Goal: Task Accomplishment & Management: Manage account settings

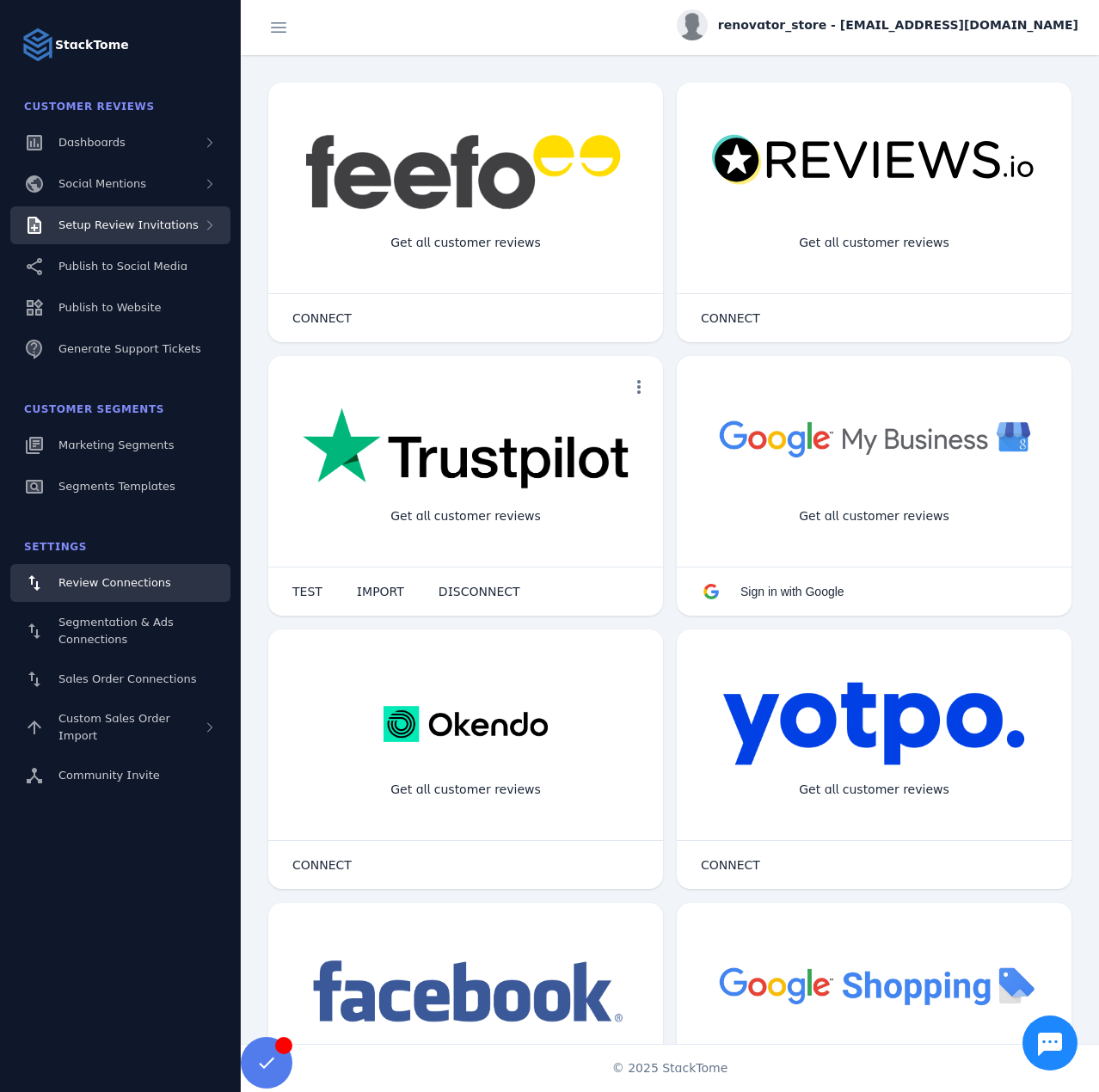
click at [133, 218] on span "Setup Review Invitations" at bounding box center [129, 225] width 140 height 13
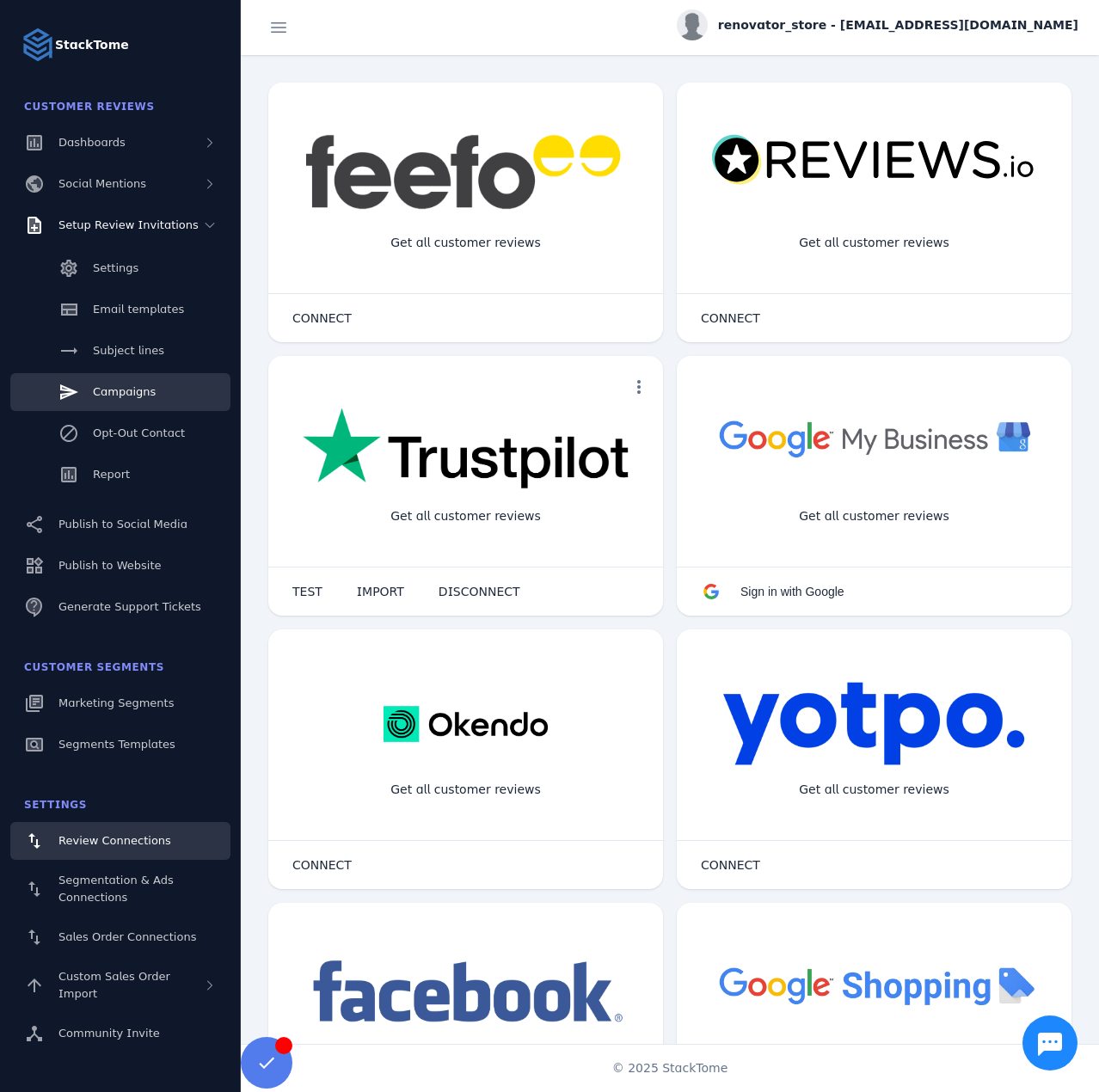
click at [142, 393] on span "Campaigns" at bounding box center [124, 392] width 62 height 13
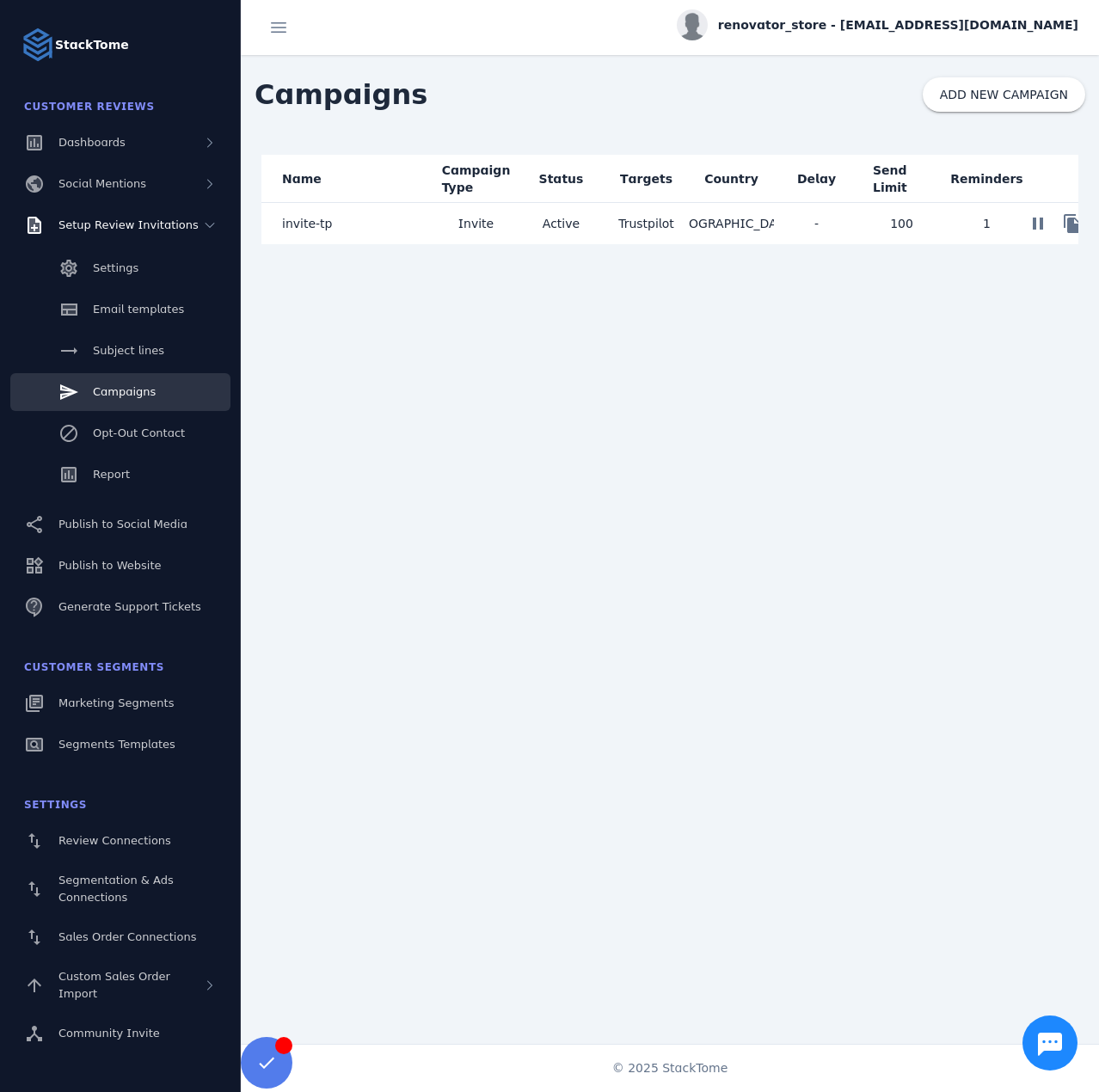
click at [345, 217] on mat-cell "invite-tp" at bounding box center [348, 224] width 172 height 42
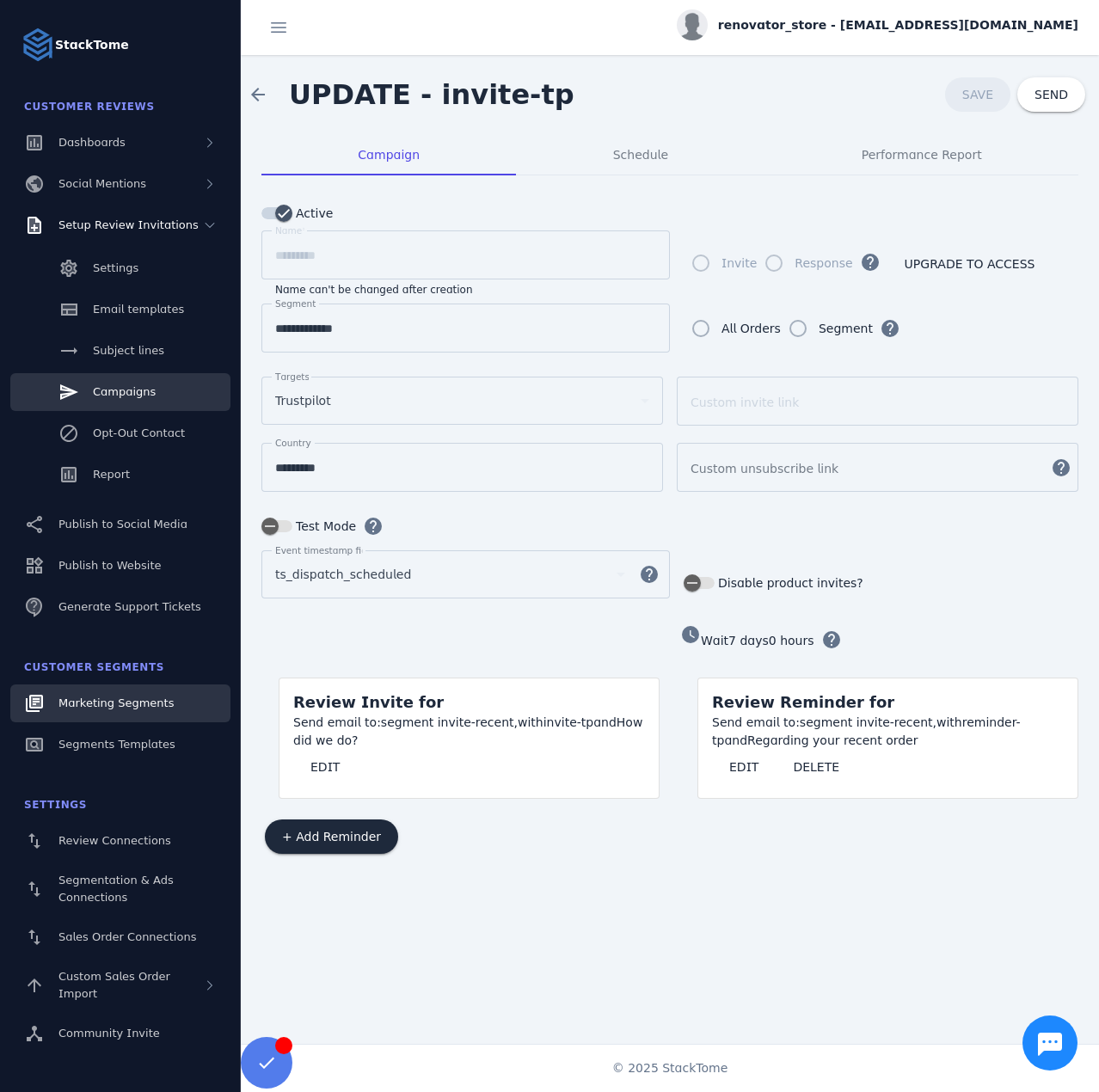
click at [124, 696] on span "Marketing Segments" at bounding box center [116, 703] width 115 height 13
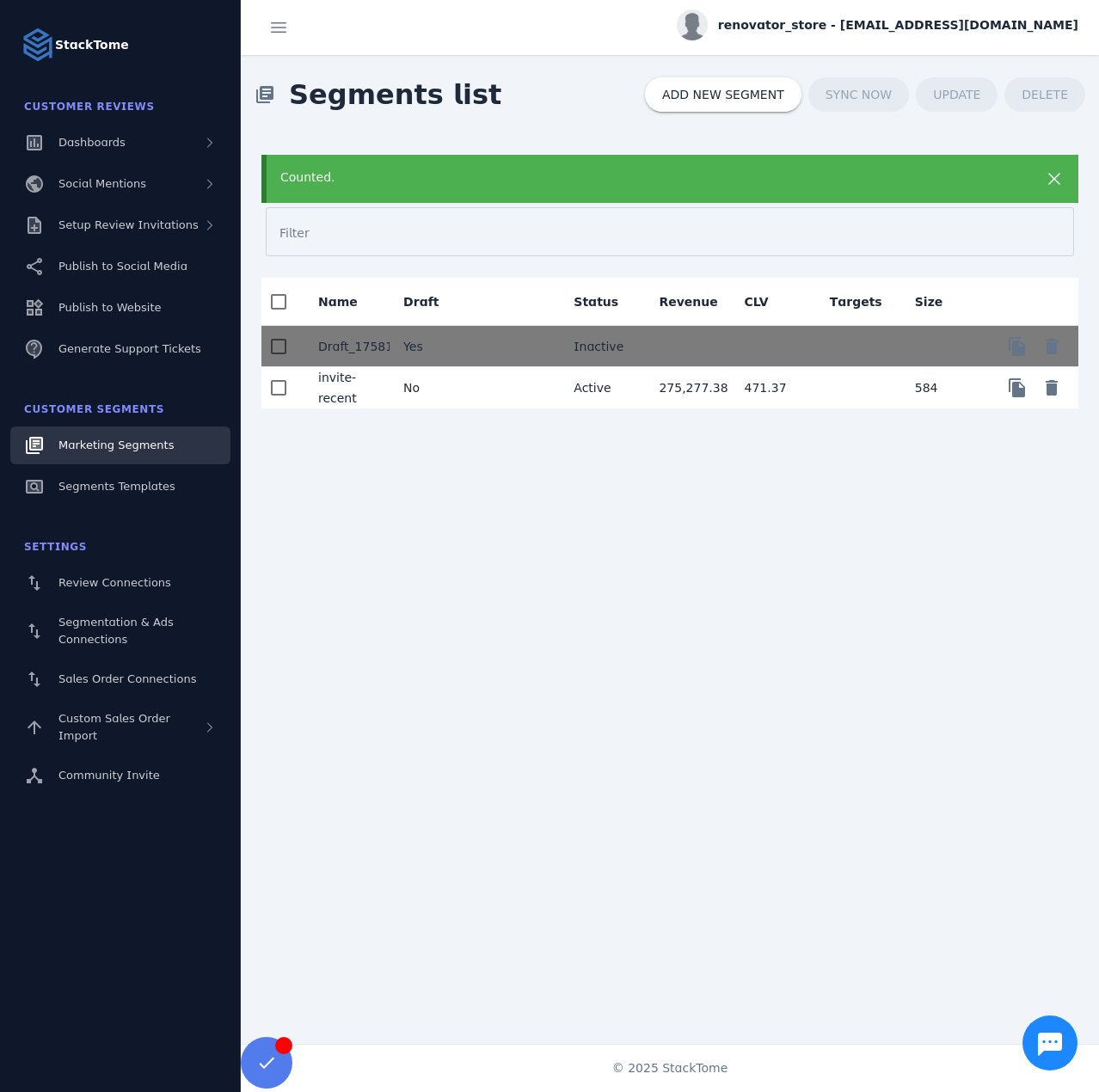
click at [402, 388] on mat-cell "No" at bounding box center [432, 388] width 85 height 42
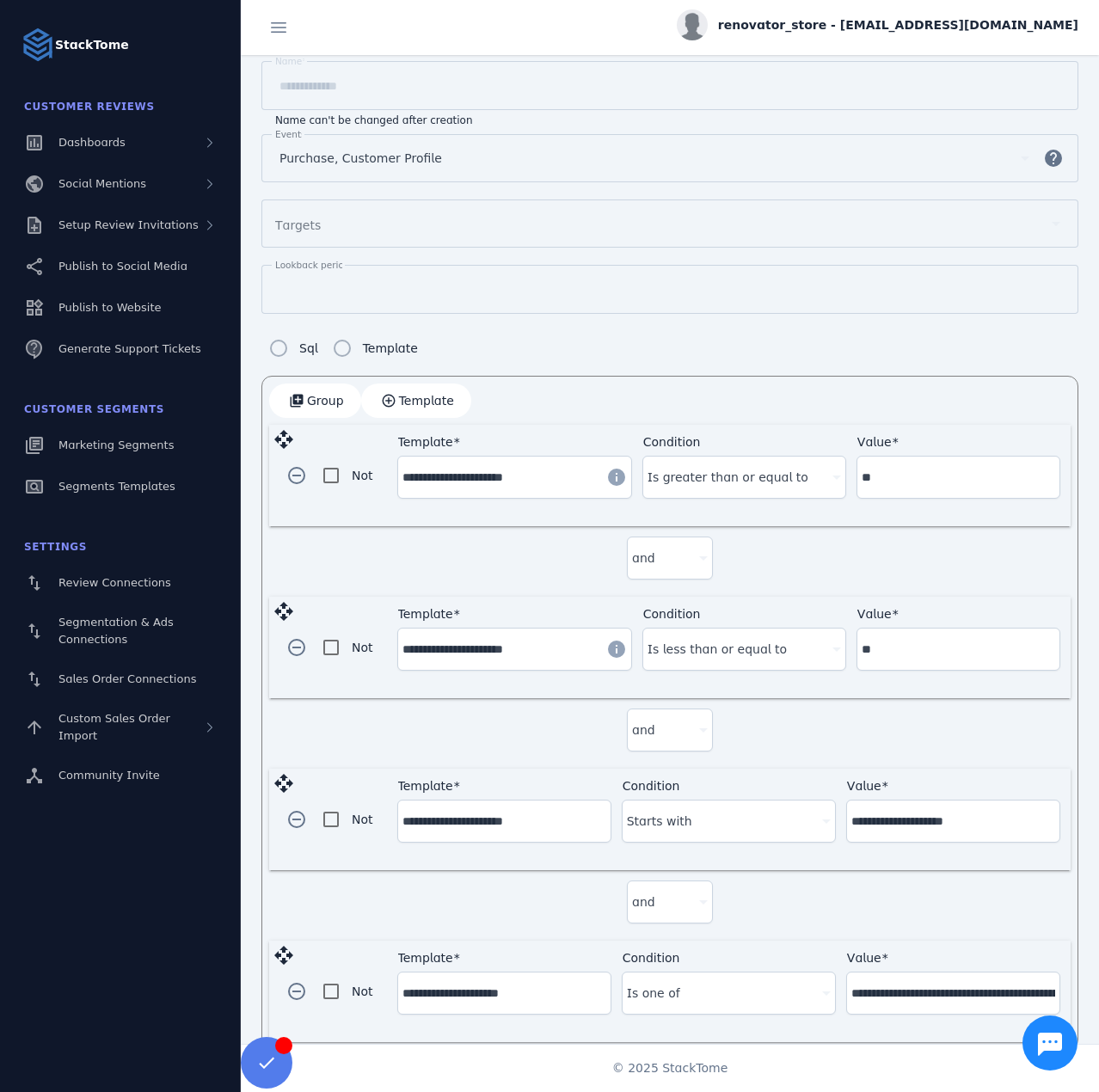
scroll to position [247, 0]
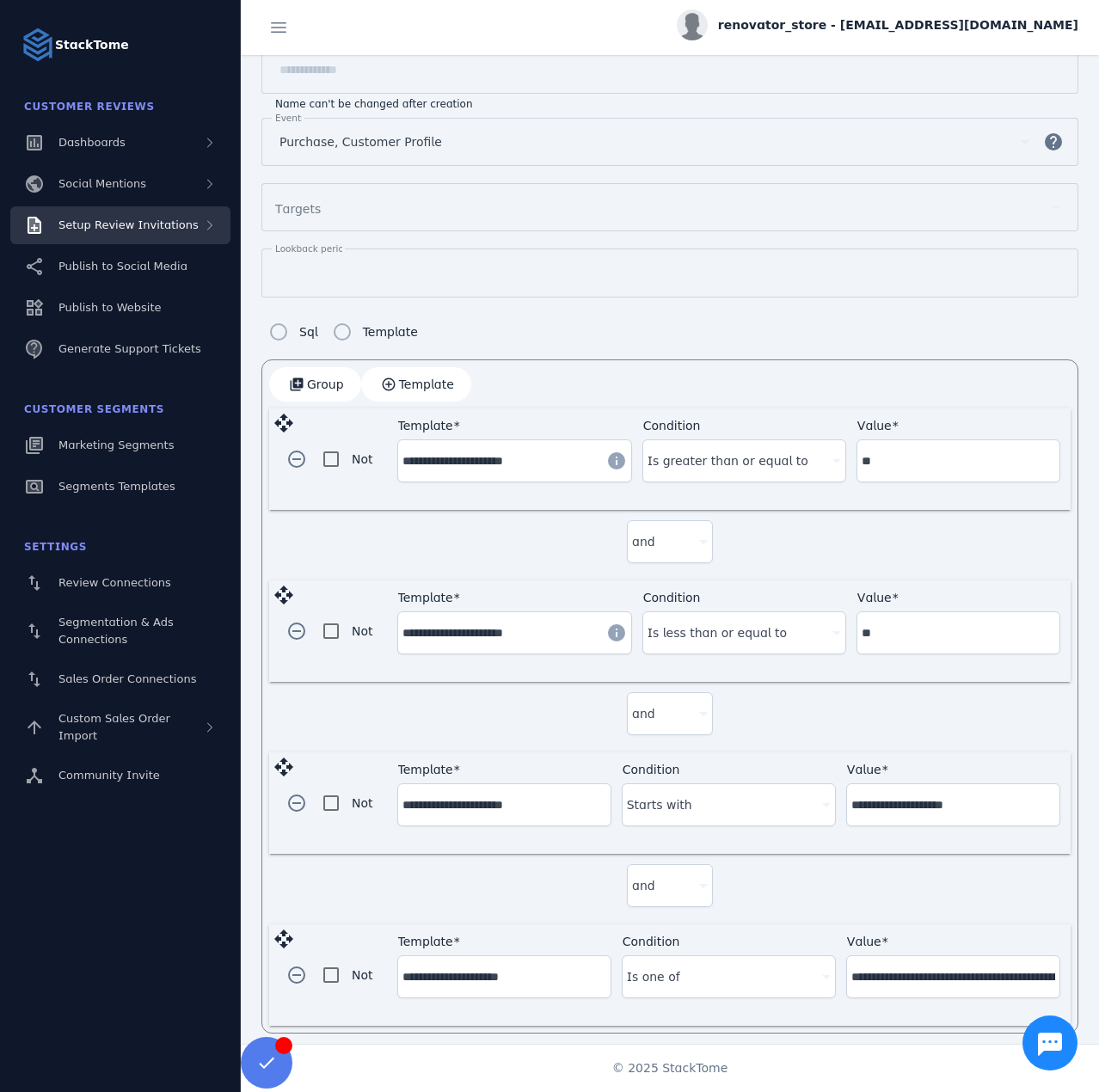
click at [141, 226] on span "Setup Review Invitations" at bounding box center [129, 225] width 140 height 13
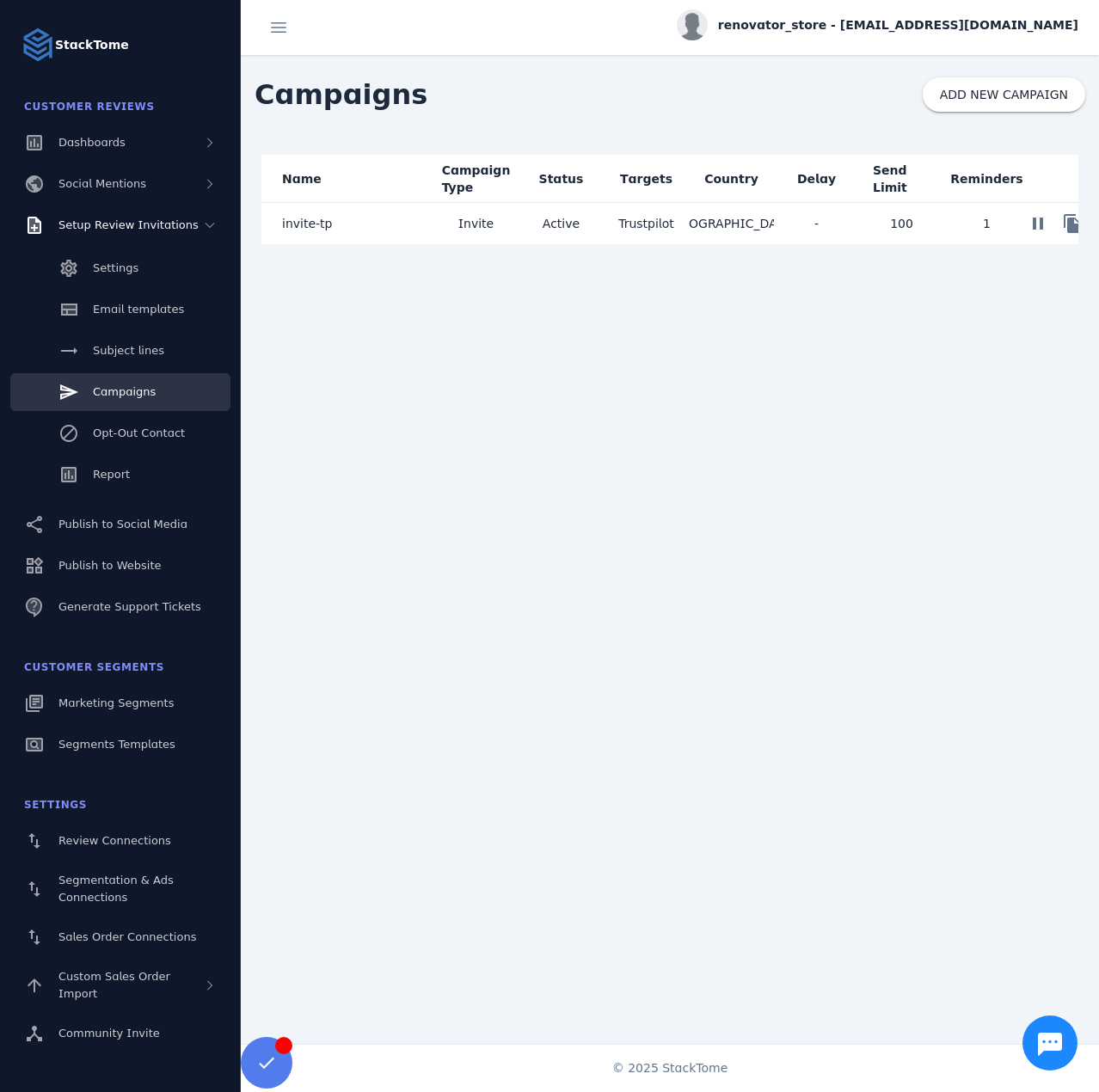
click at [412, 230] on mat-cell "invite-tp" at bounding box center [348, 224] width 172 height 42
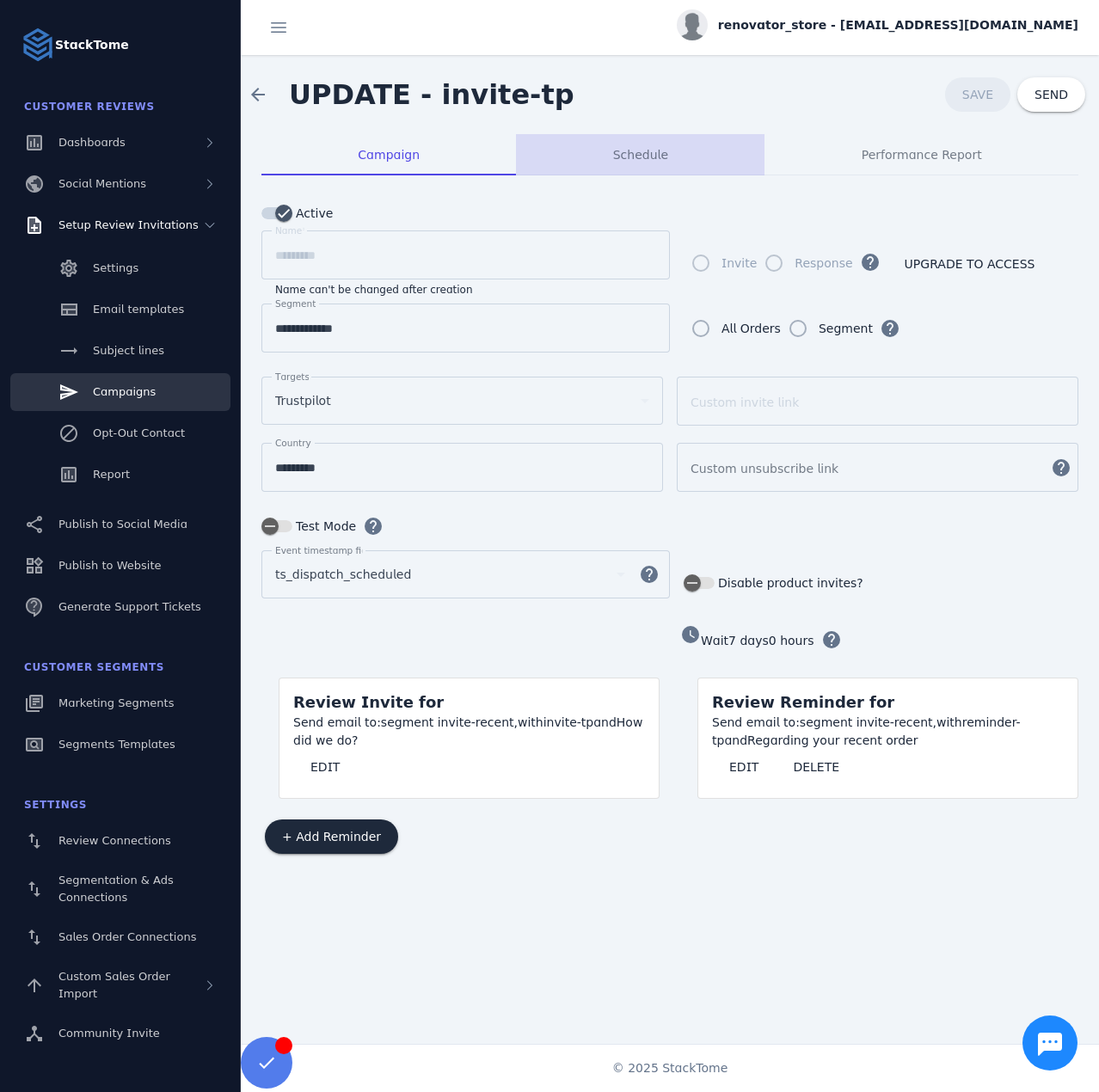
click at [631, 164] on span "Schedule" at bounding box center [641, 155] width 55 height 42
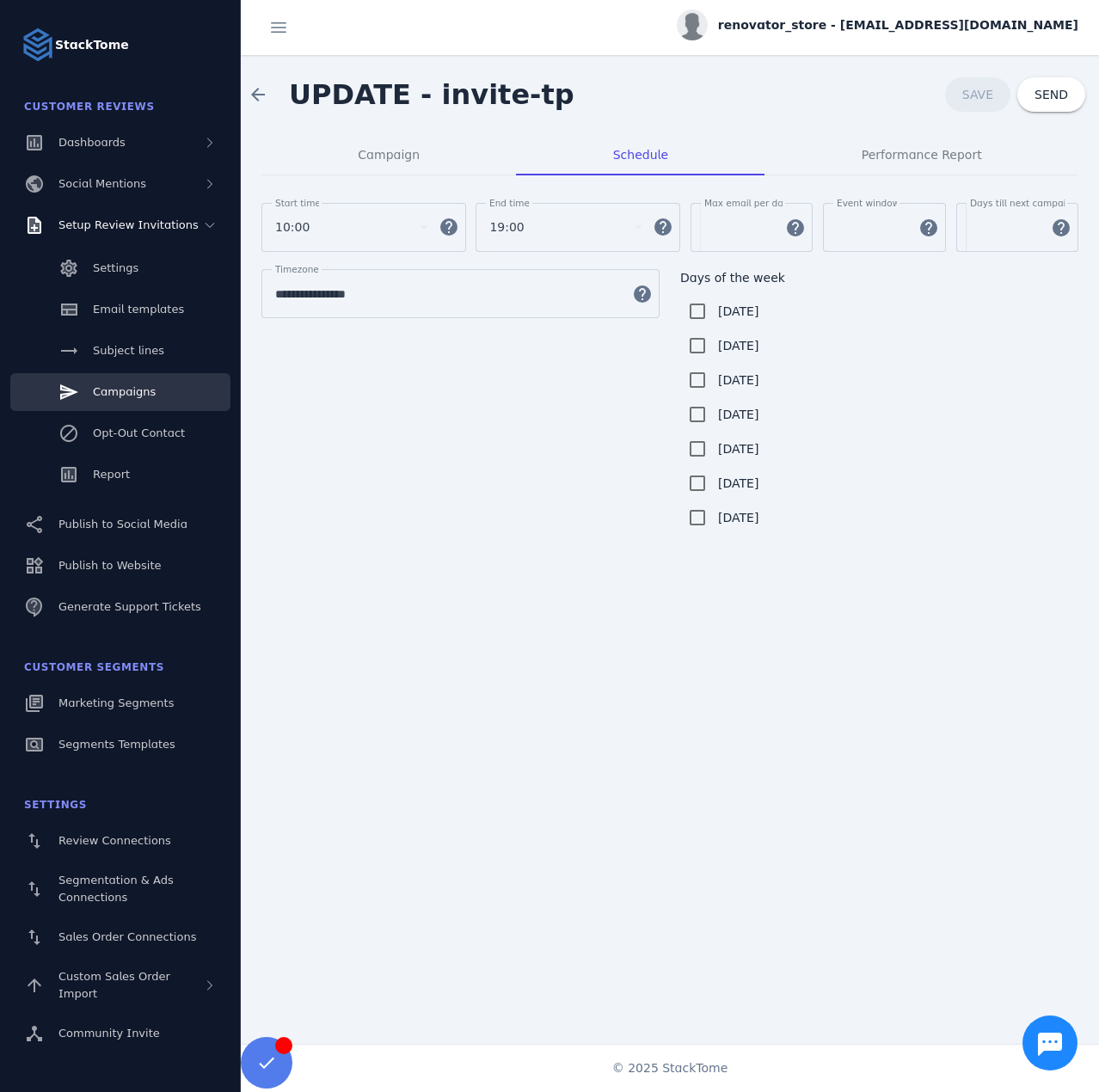
click at [828, 18] on span "renovator_store - [EMAIL_ADDRESS][DOMAIN_NAME]" at bounding box center [898, 25] width 360 height 18
click at [1003, 168] on span "Sign out" at bounding box center [1024, 166] width 50 height 21
